Goal: Navigation & Orientation: Find specific page/section

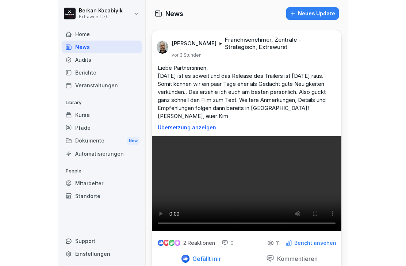
scroll to position [173, 0]
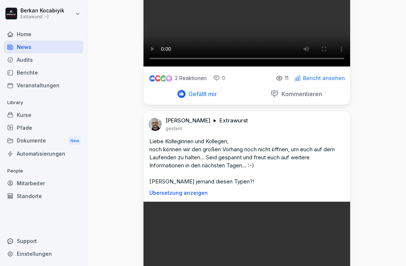
click at [260, 66] on video at bounding box center [246, 14] width 207 height 103
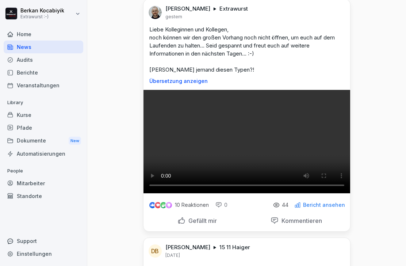
scroll to position [285, 0]
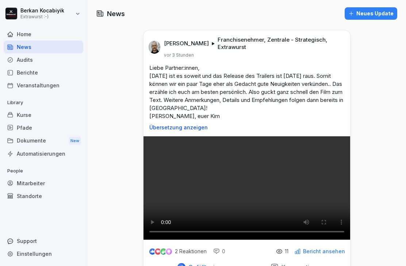
scroll to position [0, 0]
click at [23, 34] on div "Home" at bounding box center [44, 34] width 80 height 13
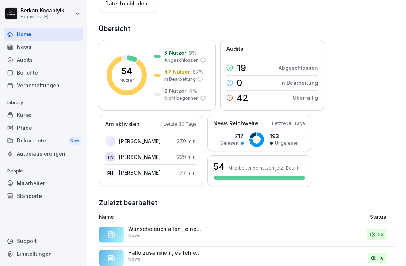
scroll to position [149, 0]
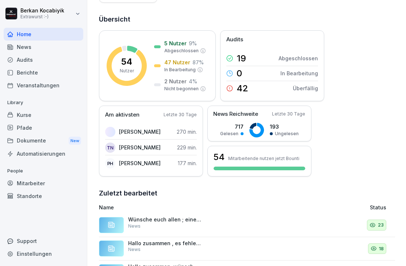
click at [22, 70] on div "Berichte" at bounding box center [44, 72] width 80 height 13
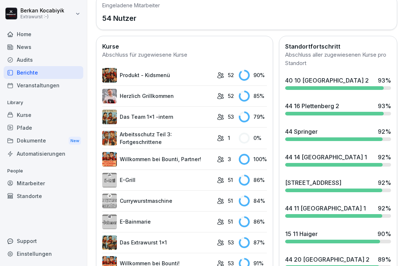
scroll to position [244, 0]
click at [132, 78] on link "Produkt - Kidsmenü" at bounding box center [157, 75] width 111 height 15
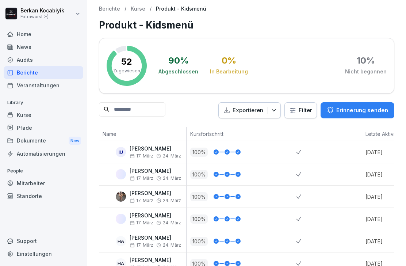
click at [21, 32] on div "Home" at bounding box center [44, 34] width 80 height 13
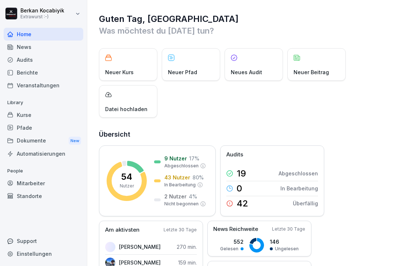
click at [20, 47] on div "News" at bounding box center [44, 47] width 80 height 13
click at [24, 63] on div "Audits" at bounding box center [44, 59] width 80 height 13
